Goal: Check status

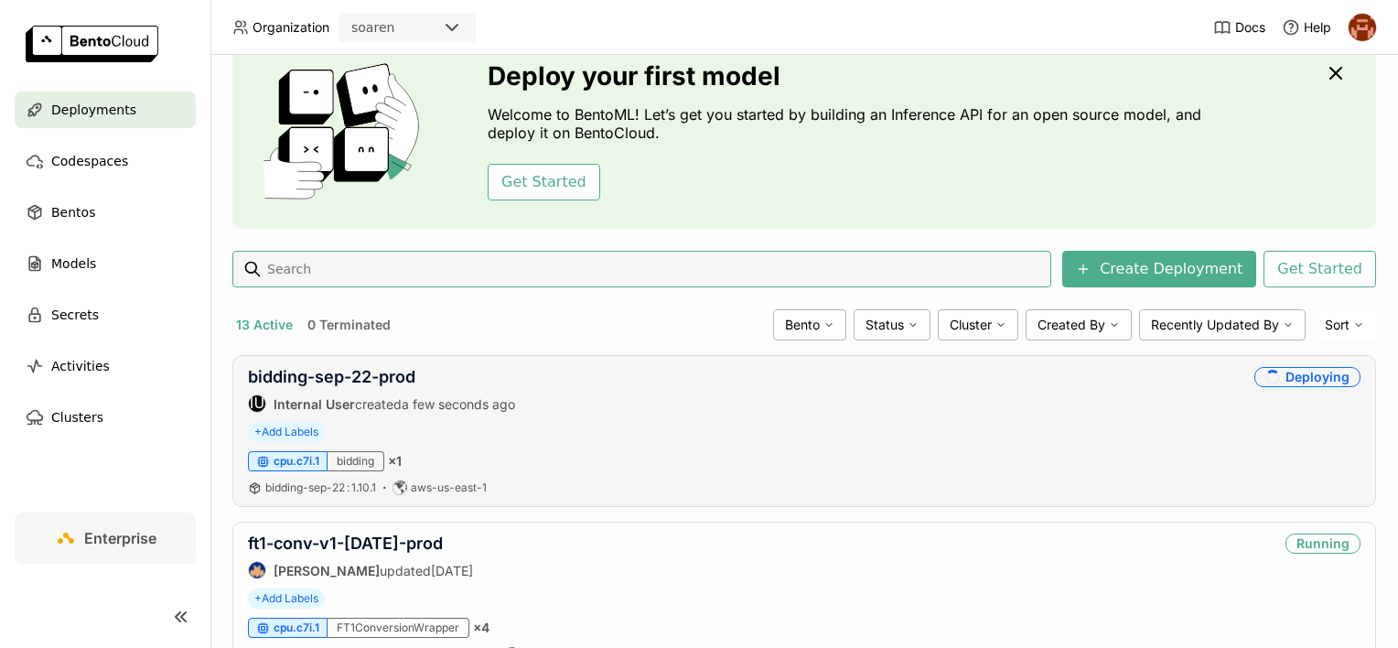
scroll to position [80, 0]
click at [337, 373] on link "bidding-sep-22-prod" at bounding box center [331, 375] width 167 height 19
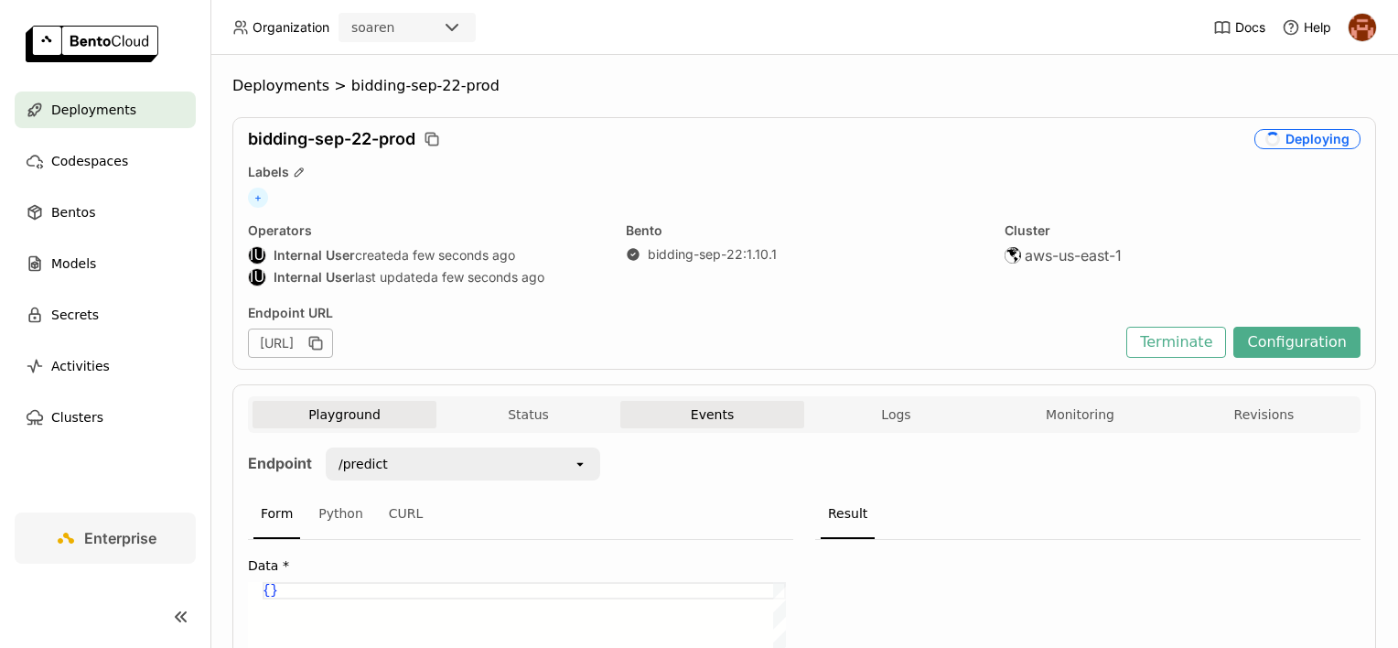
click at [768, 405] on button "Events" at bounding box center [712, 414] width 184 height 27
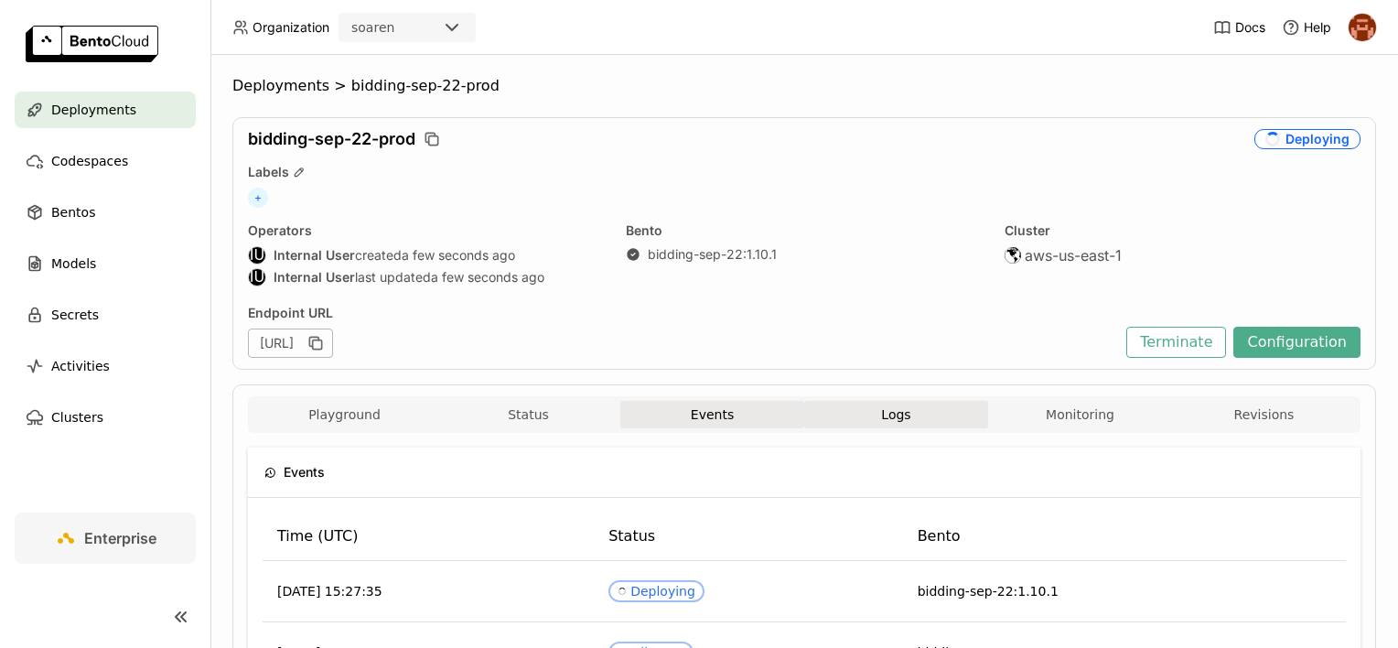
click at [822, 421] on button "Logs" at bounding box center [896, 414] width 184 height 27
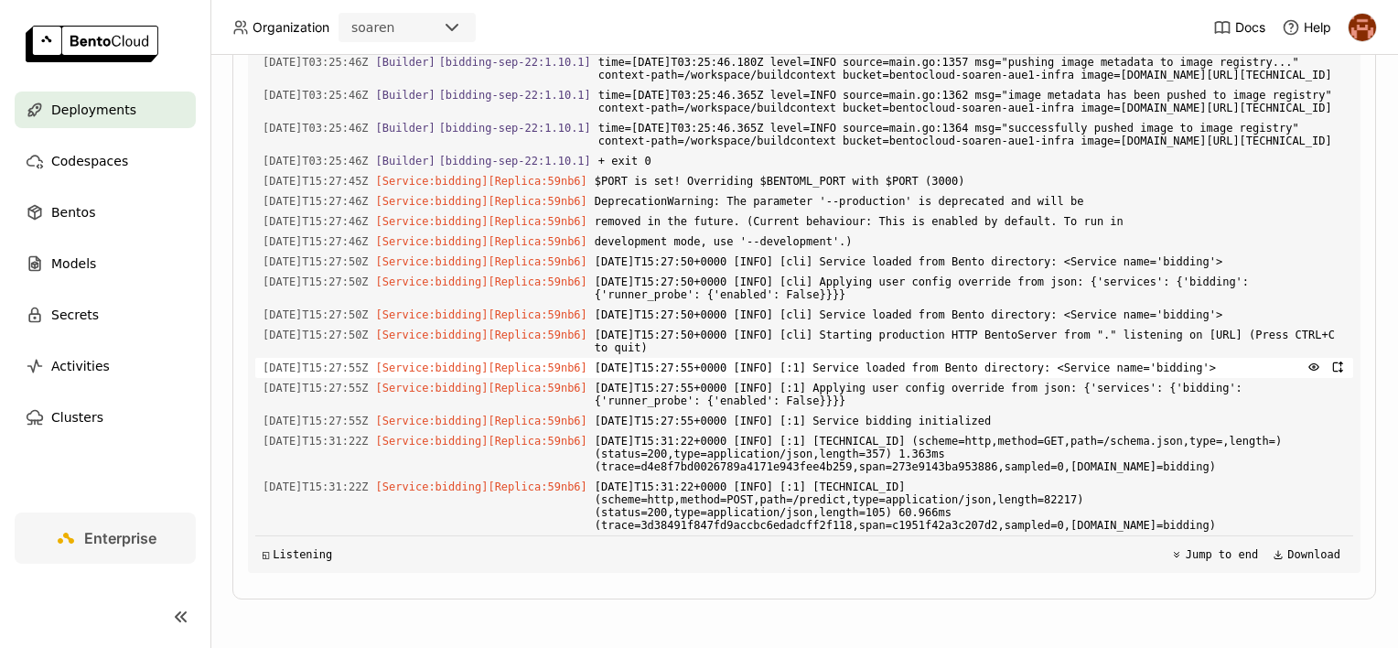
scroll to position [5255, 0]
